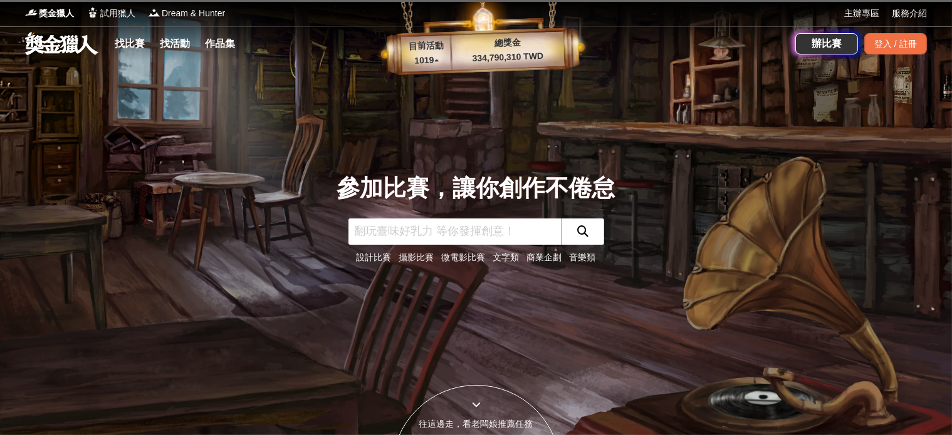
click at [383, 255] on link "設計比賽" at bounding box center [373, 257] width 35 height 10
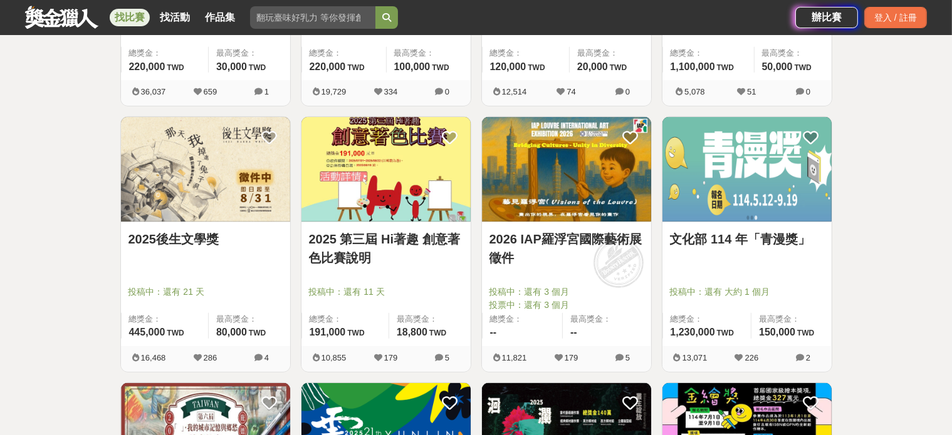
scroll to position [689, 0]
click at [734, 184] on img at bounding box center [746, 169] width 169 height 105
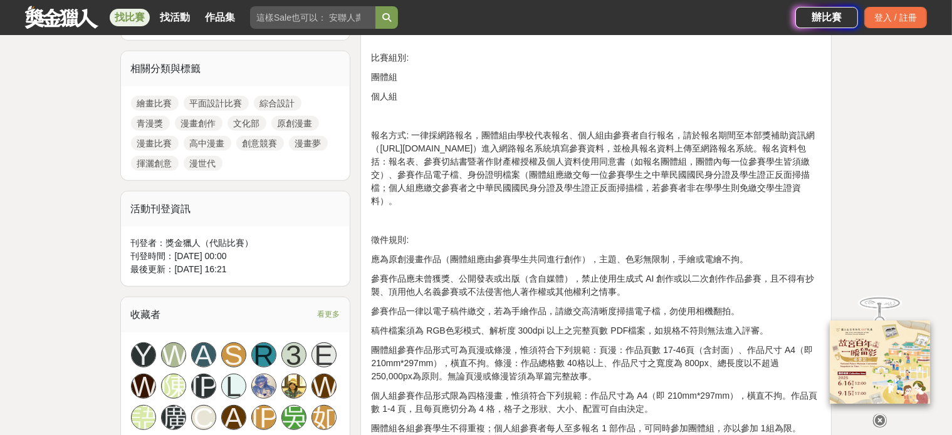
scroll to position [586, 0]
